Goal: Navigation & Orientation: Find specific page/section

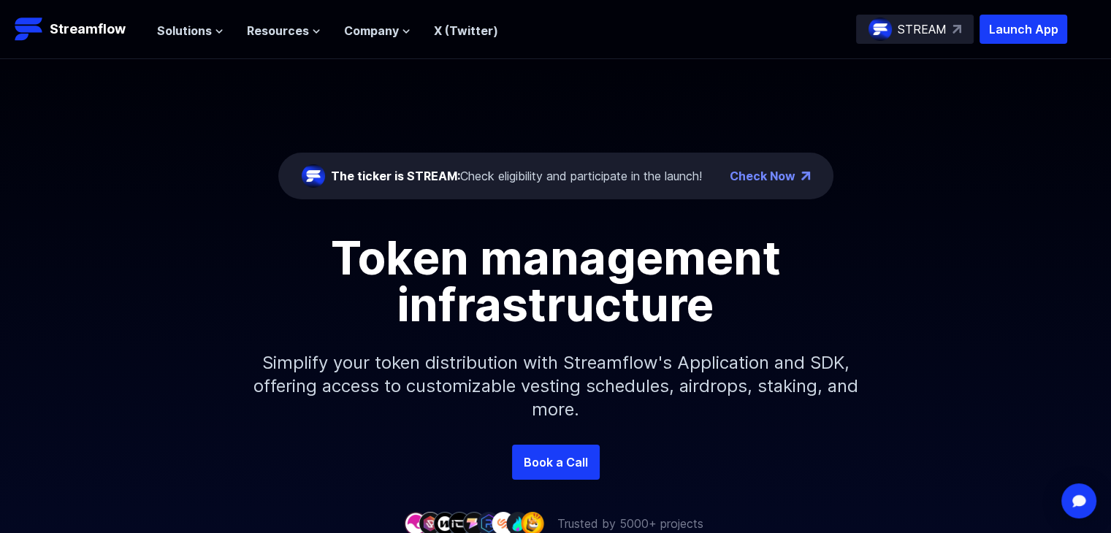
click at [950, 31] on div "STREAM" at bounding box center [915, 29] width 118 height 29
click at [998, 28] on p "Launch App" at bounding box center [1023, 29] width 88 height 29
click at [196, 34] on span "Solutions" at bounding box center [184, 31] width 55 height 18
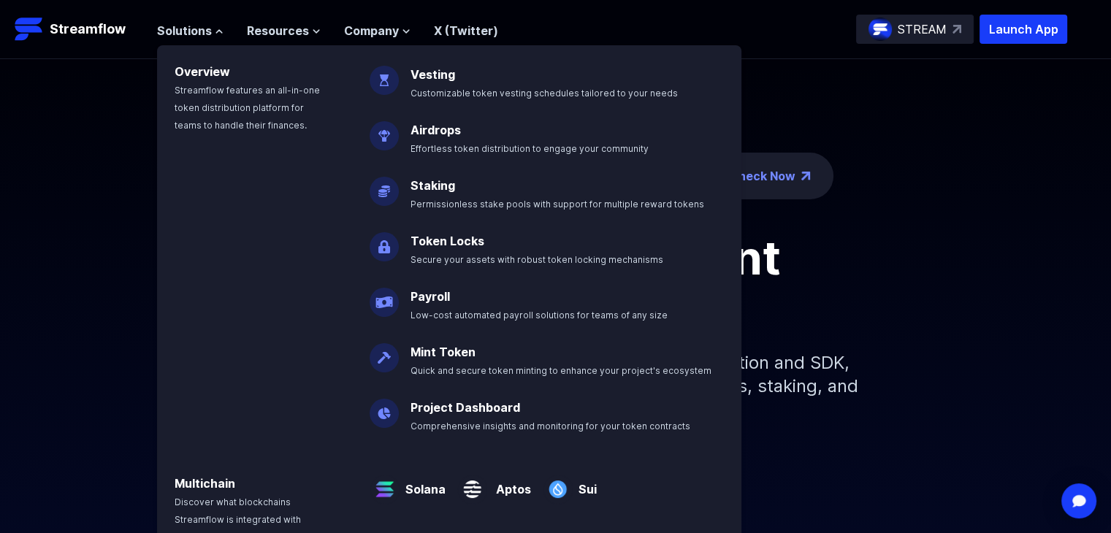
drag, startPoint x: 453, startPoint y: 256, endPoint x: 449, endPoint y: 242, distance: 14.4
click at [453, 254] on span "Secure your assets with robust token locking mechanisms" at bounding box center [536, 259] width 253 height 11
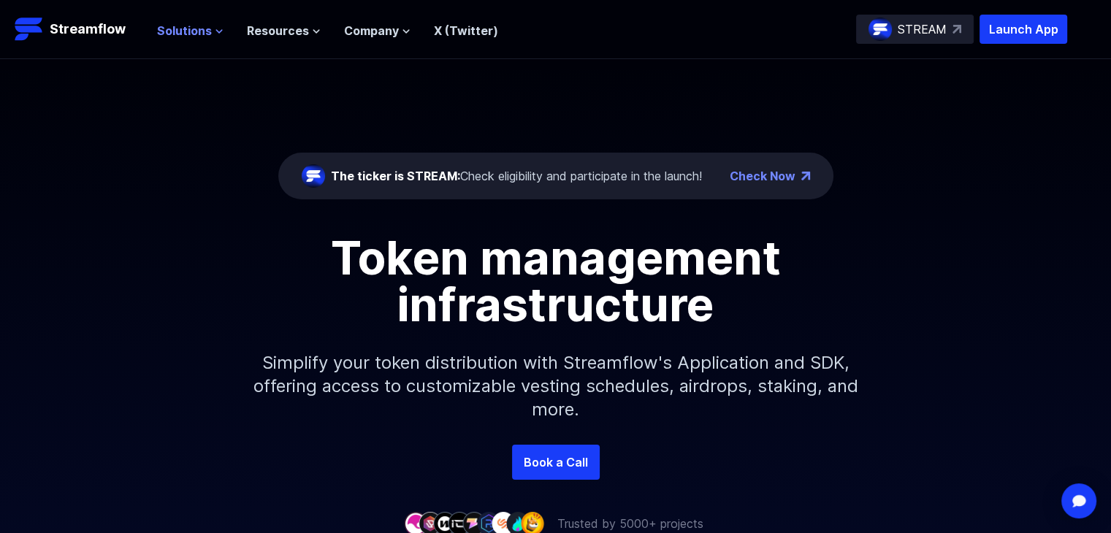
click at [190, 33] on span "Solutions" at bounding box center [184, 31] width 55 height 18
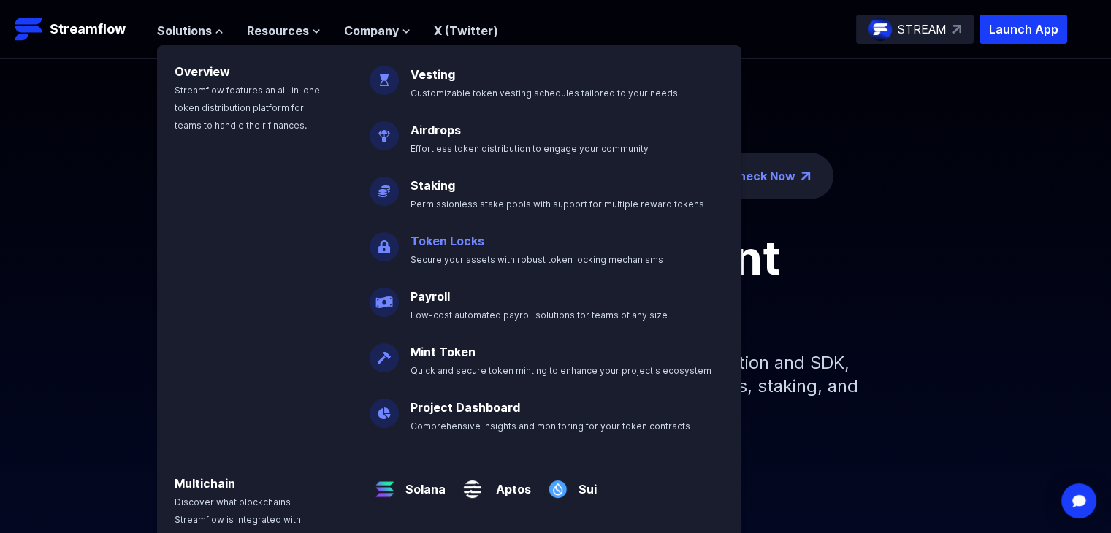
click at [412, 240] on link "Token Locks" at bounding box center [447, 241] width 74 height 15
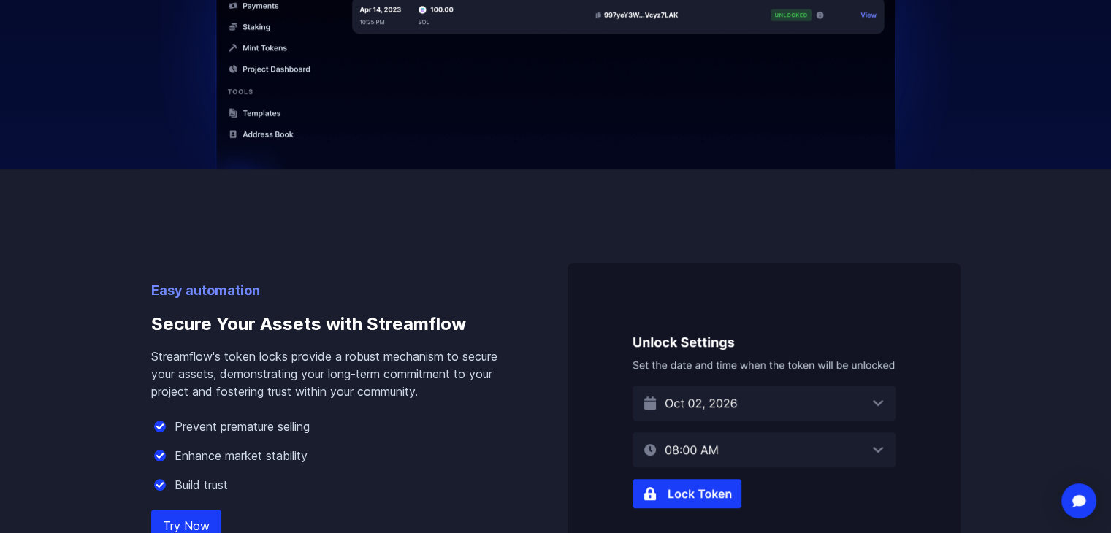
scroll to position [803, 0]
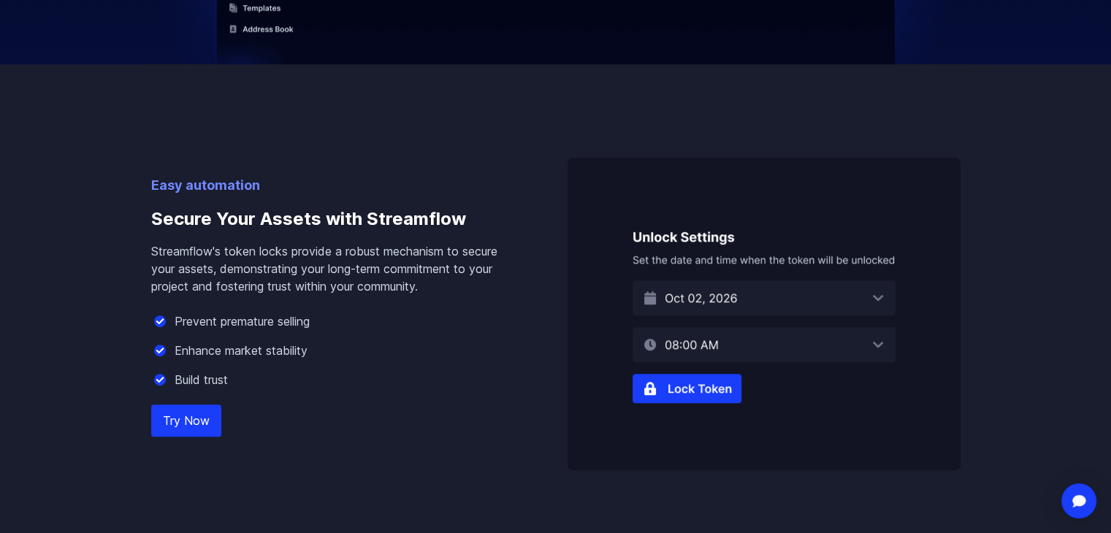
click at [186, 417] on link "Try Now" at bounding box center [186, 421] width 70 height 32
